Goal: Task Accomplishment & Management: Manage account settings

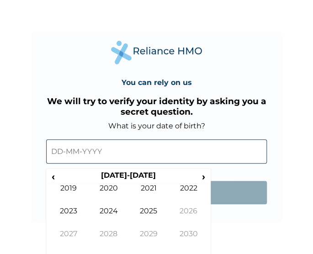
click at [111, 160] on input "text" at bounding box center [156, 152] width 221 height 24
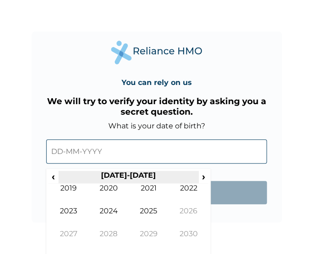
click at [59, 177] on th "[DATE]-[DATE]" at bounding box center [129, 177] width 140 height 13
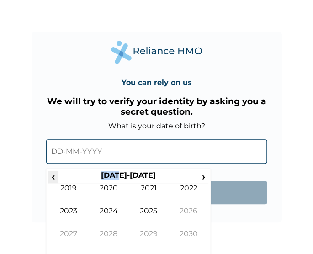
drag, startPoint x: 59, startPoint y: 177, endPoint x: 52, endPoint y: 177, distance: 6.9
click at [52, 177] on span "‹" at bounding box center [53, 176] width 10 height 11
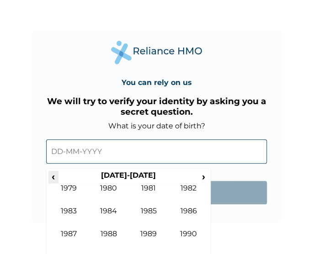
click at [52, 177] on span "‹" at bounding box center [53, 176] width 10 height 11
click at [200, 177] on span "›" at bounding box center [204, 176] width 10 height 11
click at [184, 205] on td "1992" at bounding box center [189, 195] width 40 height 23
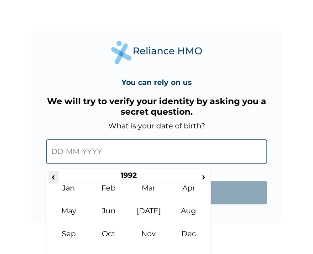
click at [58, 178] on span "‹" at bounding box center [53, 176] width 10 height 11
click at [202, 175] on span "›" at bounding box center [204, 176] width 10 height 11
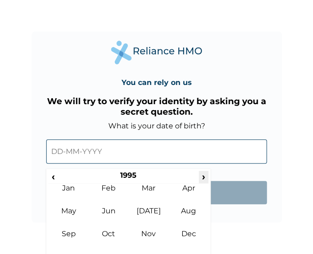
click at [202, 175] on span "›" at bounding box center [204, 176] width 10 height 11
click at [145, 199] on td "Mar" at bounding box center [149, 195] width 40 height 23
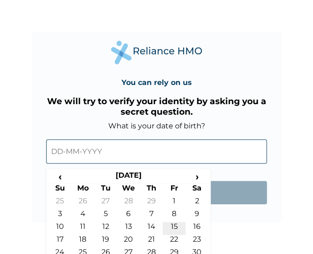
click at [169, 228] on td "15" at bounding box center [174, 228] width 23 height 13
type input "[DATE]"
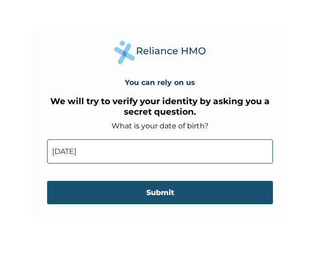
click at [138, 189] on input "Submit" at bounding box center [160, 192] width 226 height 23
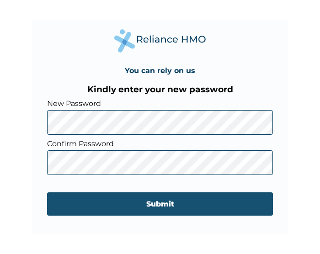
click at [230, 208] on input "Submit" at bounding box center [160, 204] width 226 height 23
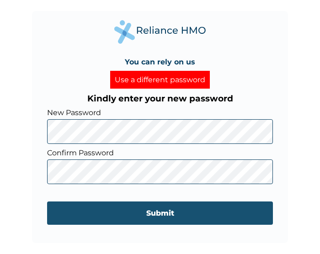
click at [247, 220] on input "Submit" at bounding box center [160, 213] width 226 height 23
